Goal: Transaction & Acquisition: Download file/media

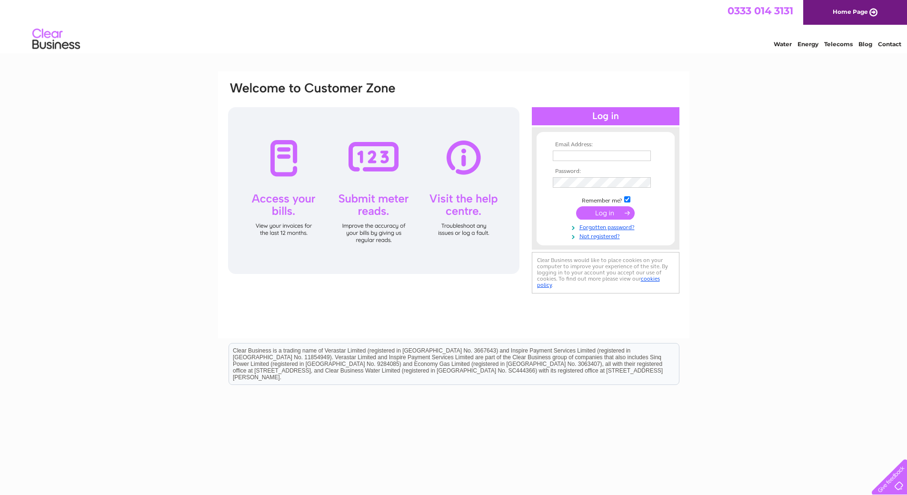
type input "[EMAIL_ADDRESS][DOMAIN_NAME]"
drag, startPoint x: 595, startPoint y: 208, endPoint x: 462, endPoint y: 243, distance: 138.5
click at [596, 208] on input "submit" at bounding box center [605, 212] width 59 height 13
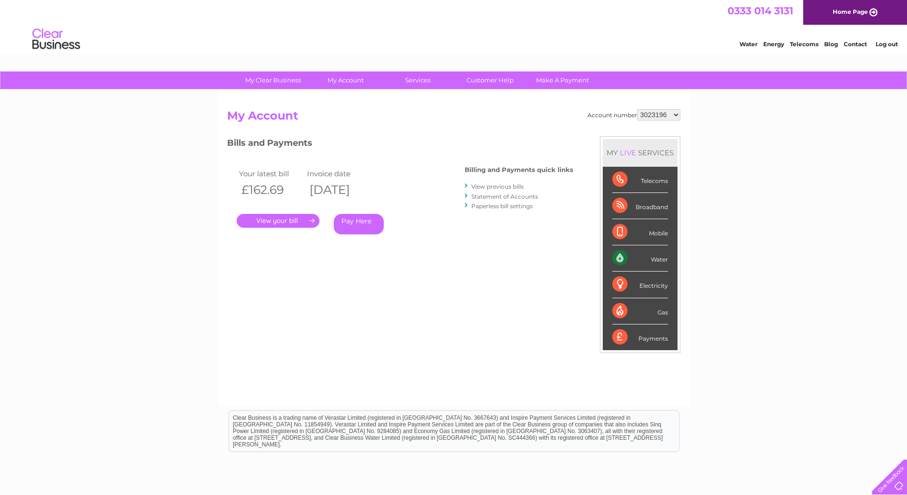
click at [663, 115] on select "3023196 30289470" at bounding box center [658, 114] width 43 height 11
select select "30289470"
click at [637, 109] on select "3023196 30289470" at bounding box center [658, 114] width 43 height 11
click at [274, 216] on link "." at bounding box center [278, 221] width 83 height 14
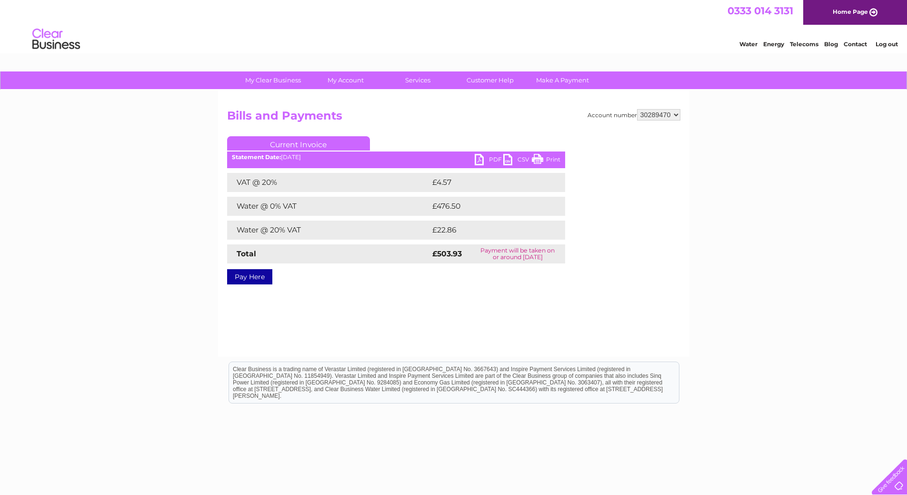
click at [485, 157] on link "PDF" at bounding box center [489, 161] width 29 height 14
click at [662, 111] on select "3023196 30289470" at bounding box center [658, 114] width 43 height 11
select select "3023196"
click at [637, 109] on select "3023196 30289470" at bounding box center [658, 114] width 43 height 11
click at [488, 157] on link "PDF" at bounding box center [489, 161] width 29 height 14
